Goal: Task Accomplishment & Management: Use online tool/utility

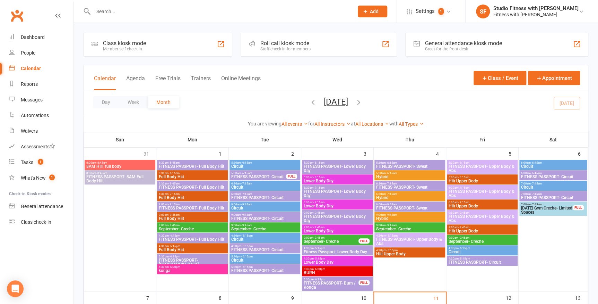
click at [121, 45] on div "Class kiosk mode" at bounding box center [124, 43] width 43 height 7
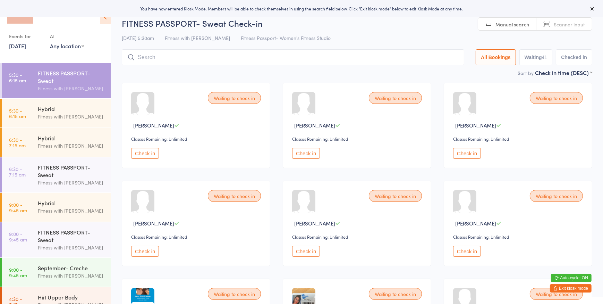
click at [52, 45] on select "Any location Women's Fitness Studio- [STREET_ADDRESS], [GEOGRAPHIC_DATA] Fitnes…" at bounding box center [67, 46] width 34 height 8
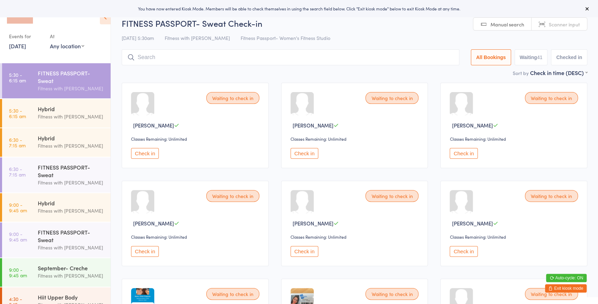
select select "0"
click at [50, 42] on select "Any location Women's Fitness Studio- [STREET_ADDRESS], [GEOGRAPHIC_DATA] Fitnes…" at bounding box center [67, 46] width 34 height 8
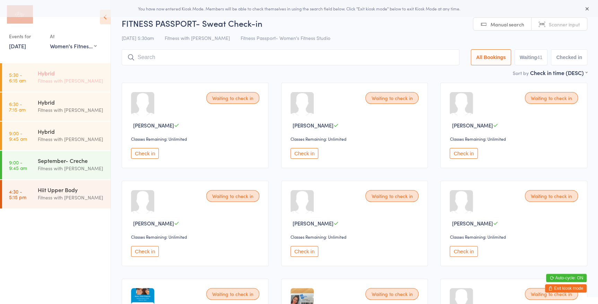
click at [48, 80] on div "Fitness with [PERSON_NAME]" at bounding box center [71, 81] width 67 height 8
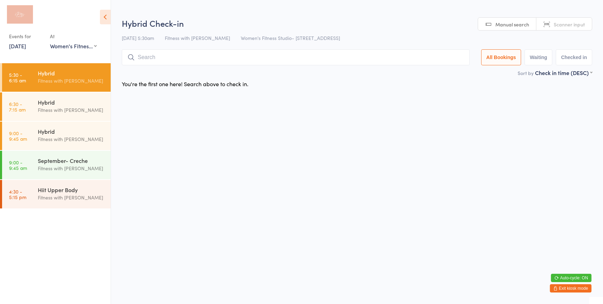
click at [561, 23] on span "Scanner input" at bounding box center [569, 24] width 31 height 7
click at [143, 58] on input "search" at bounding box center [296, 57] width 348 height 16
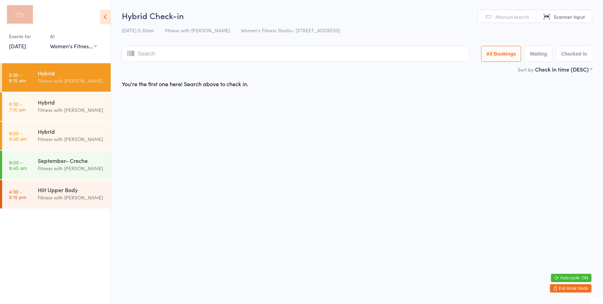
click at [175, 55] on input "search" at bounding box center [296, 54] width 348 height 16
type input "[PERSON_NAME]"
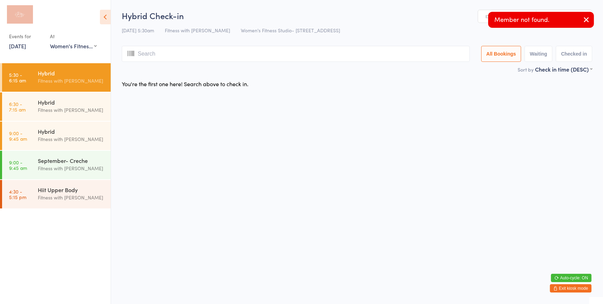
click at [584, 22] on icon "button" at bounding box center [586, 19] width 8 height 9
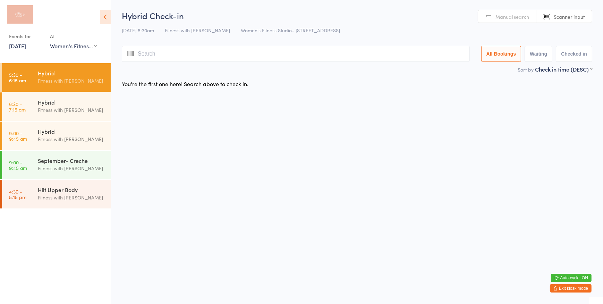
click at [514, 19] on span "Manual search" at bounding box center [512, 16] width 34 height 7
click at [311, 54] on input "search" at bounding box center [296, 54] width 348 height 16
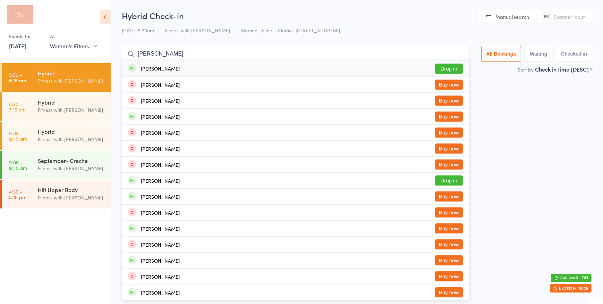
type input "[PERSON_NAME]"
click at [449, 69] on button "Drop in" at bounding box center [449, 68] width 28 height 10
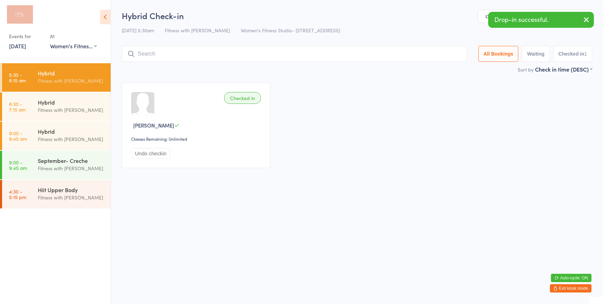
click at [480, 18] on link "Manual search" at bounding box center [507, 16] width 58 height 13
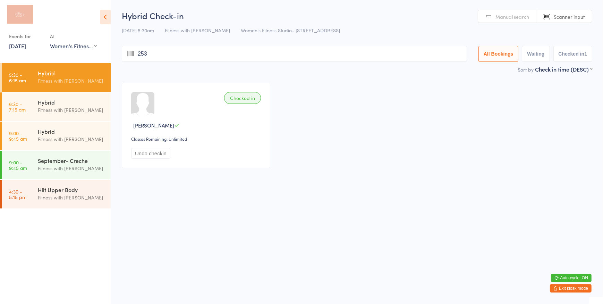
type input "2537"
type input "16547"
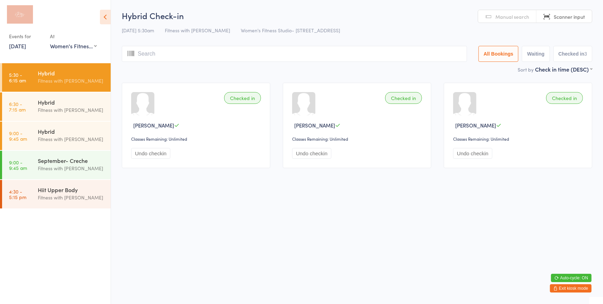
click at [508, 14] on span "Manual search" at bounding box center [512, 16] width 34 height 7
click at [237, 54] on input "search" at bounding box center [294, 54] width 345 height 16
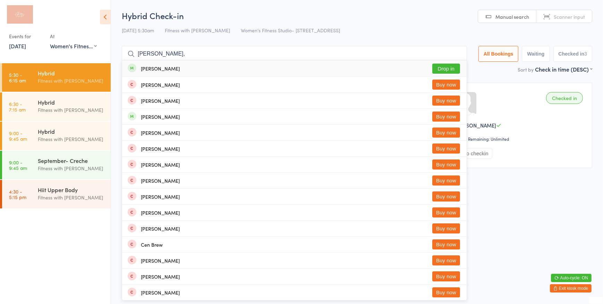
type input "[PERSON_NAME],"
click at [443, 67] on button "Drop in" at bounding box center [446, 68] width 28 height 10
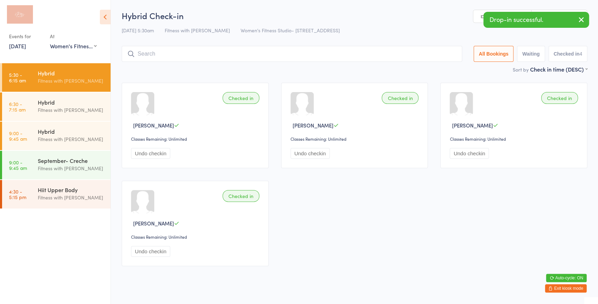
click at [479, 19] on link "Manual search" at bounding box center [503, 16] width 58 height 13
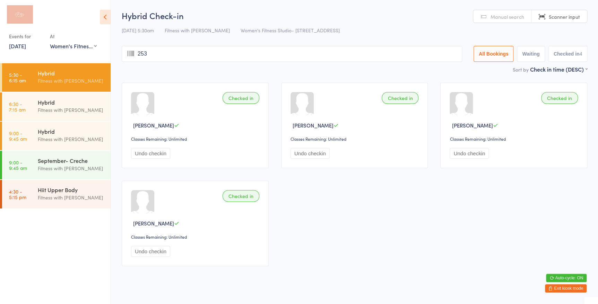
type input "2530"
type input "1145"
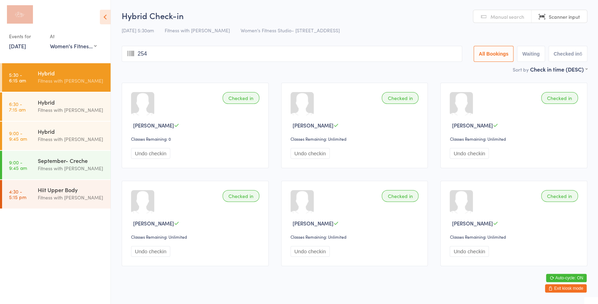
type input "2542"
type input "3214"
type input "551"
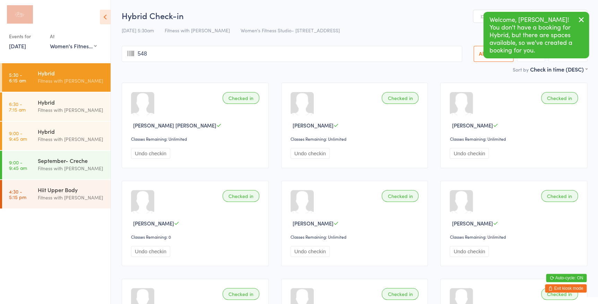
type input "5487"
type input "2509"
type input "1368"
type input "2541"
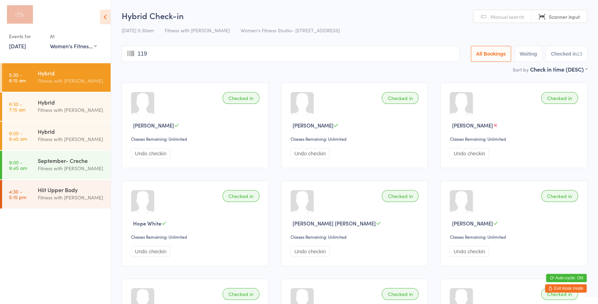
type input "1191"
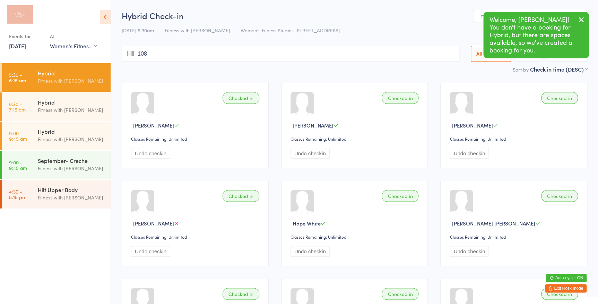
type input "1080"
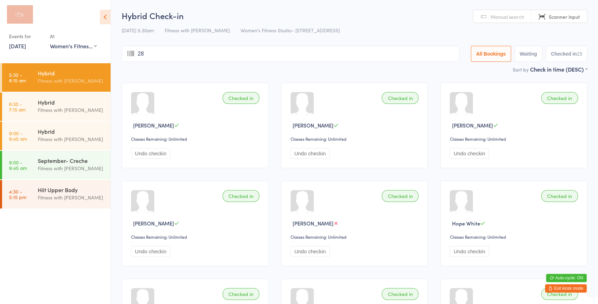
type input "283"
type input "568"
